Goal: Transaction & Acquisition: Purchase product/service

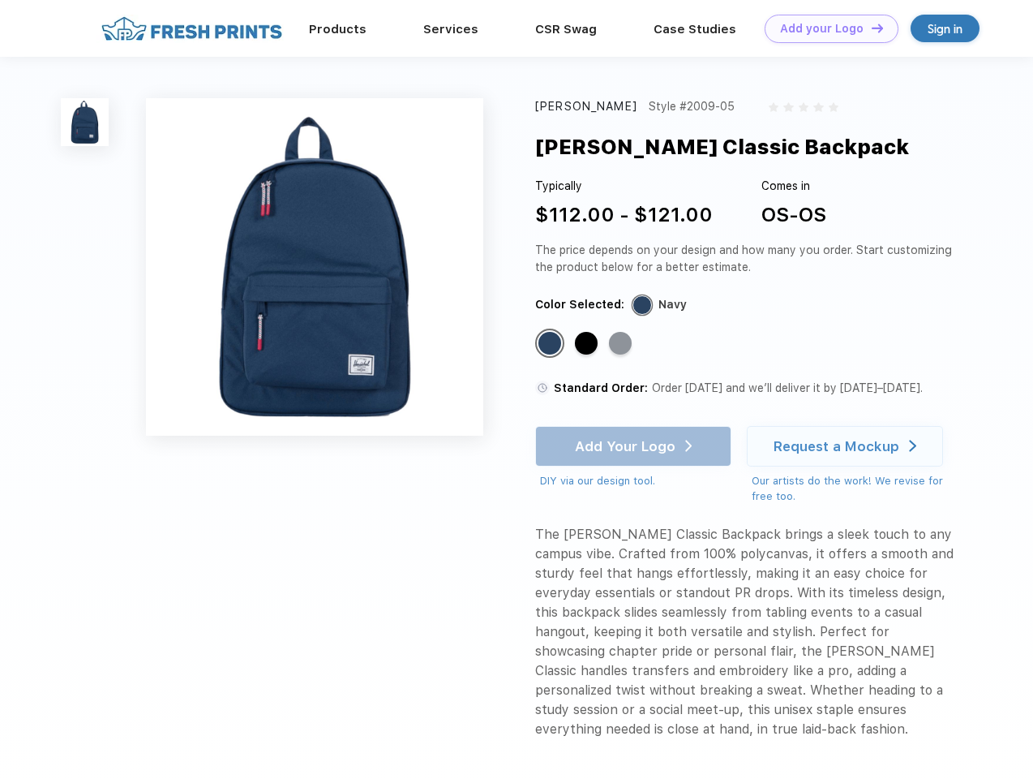
click at [826, 28] on link "Add your Logo Design Tool" at bounding box center [832, 29] width 134 height 28
click at [0, 0] on div "Design Tool" at bounding box center [0, 0] width 0 height 0
click at [870, 28] on link "Add your Logo Design Tool" at bounding box center [832, 29] width 134 height 28
click at [85, 122] on img at bounding box center [85, 122] width 48 height 48
click at [552, 344] on div "Standard Color" at bounding box center [550, 343] width 23 height 23
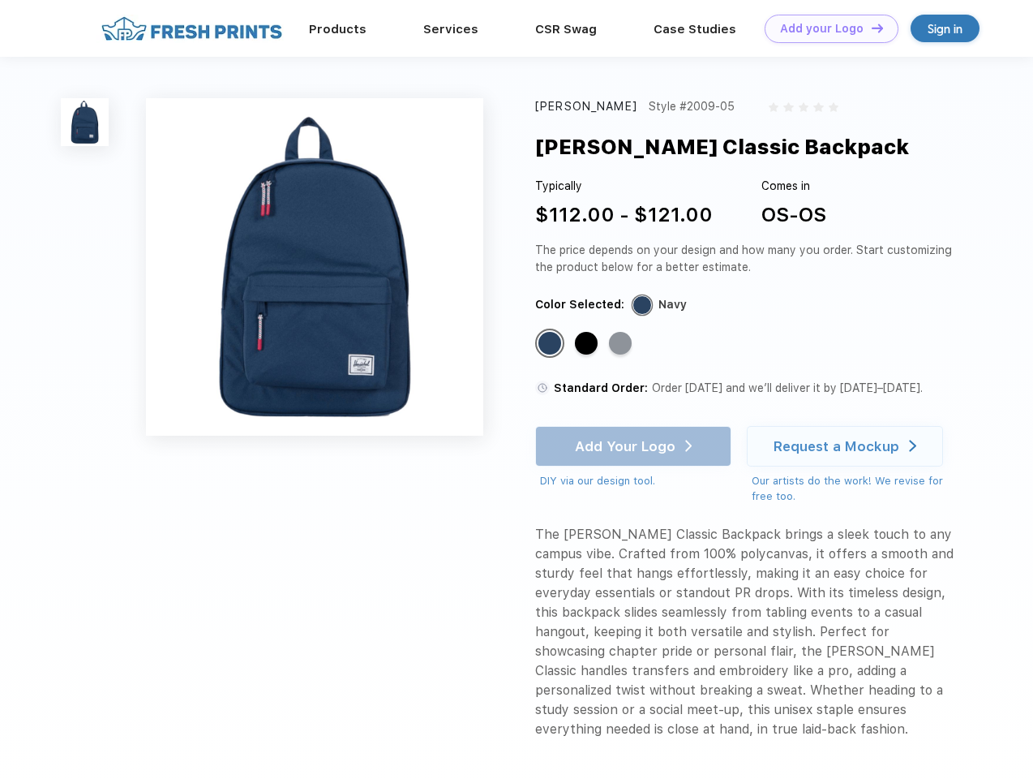
click at [588, 344] on div "Standard Color" at bounding box center [586, 343] width 23 height 23
click at [622, 344] on div "Standard Color" at bounding box center [620, 343] width 23 height 23
click at [635, 446] on div "Add Your Logo DIY via our design tool. Ah shoot! This product isn't up in our d…" at bounding box center [633, 457] width 196 height 63
click at [848, 446] on div "Request a Mockup" at bounding box center [837, 446] width 126 height 16
